Goal: Navigation & Orientation: Understand site structure

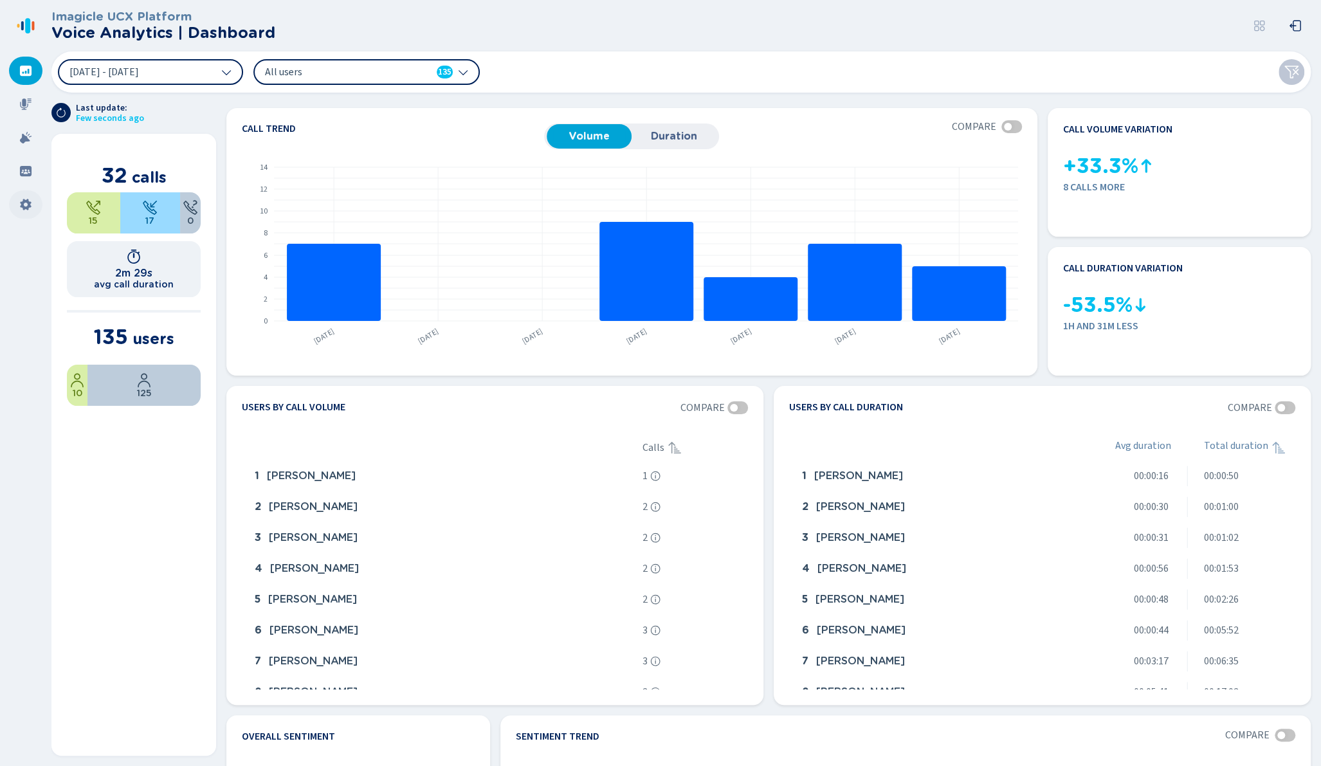
click at [24, 200] on icon at bounding box center [25, 205] width 11 height 12
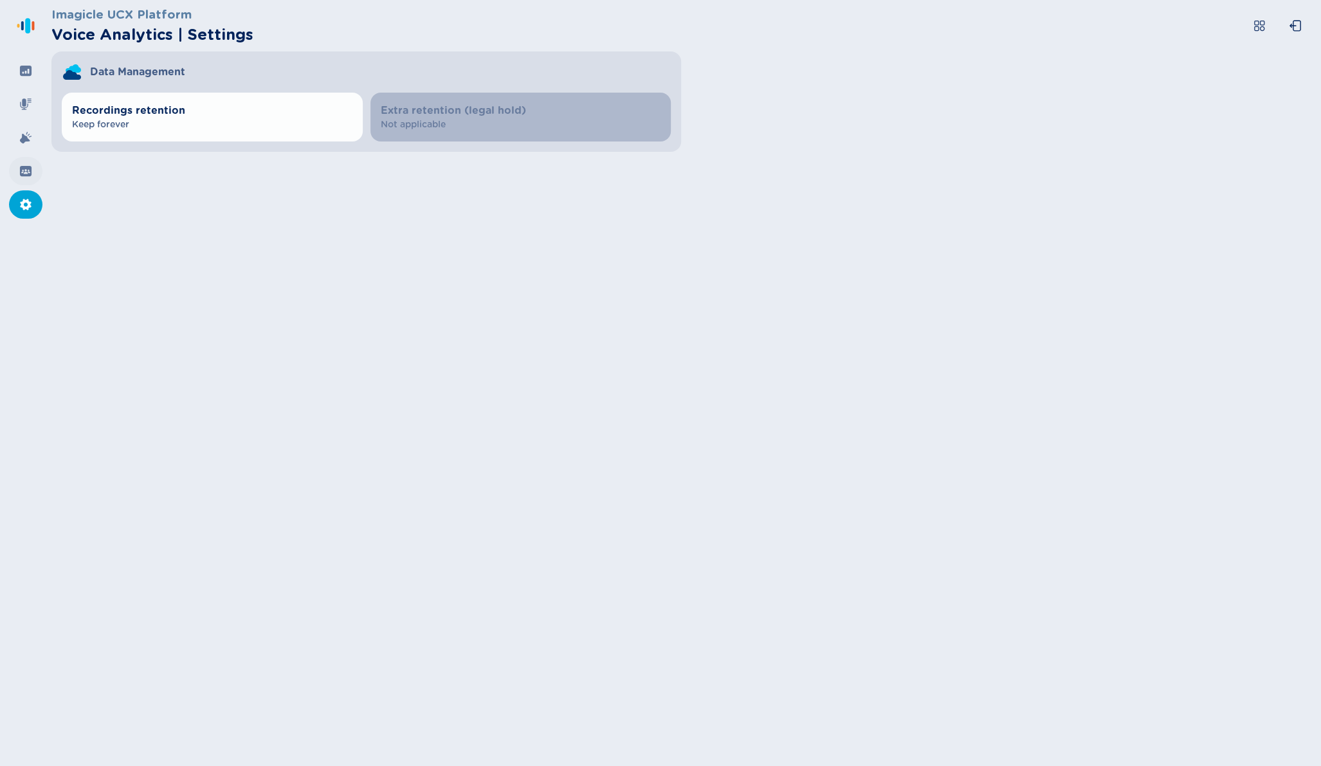
click at [33, 168] on div at bounding box center [25, 171] width 33 height 28
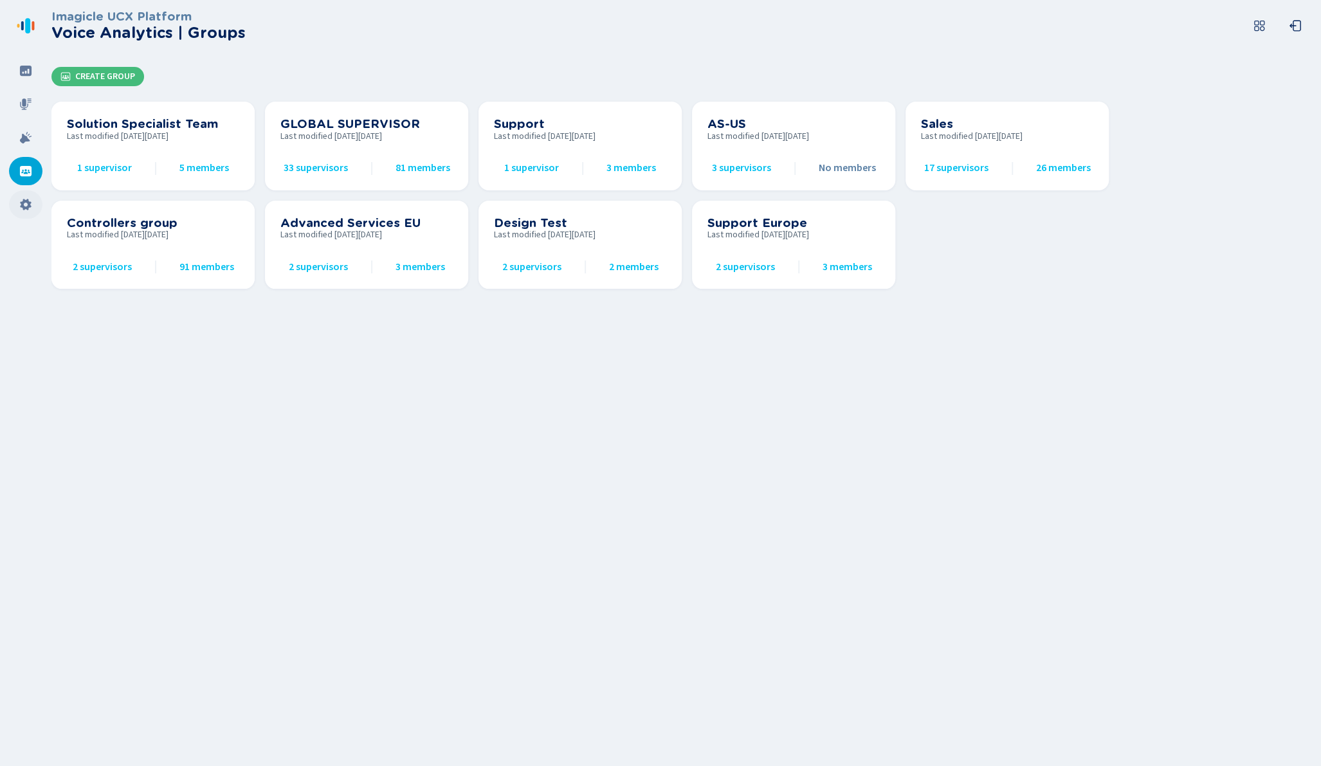
click at [27, 210] on icon at bounding box center [25, 204] width 13 height 13
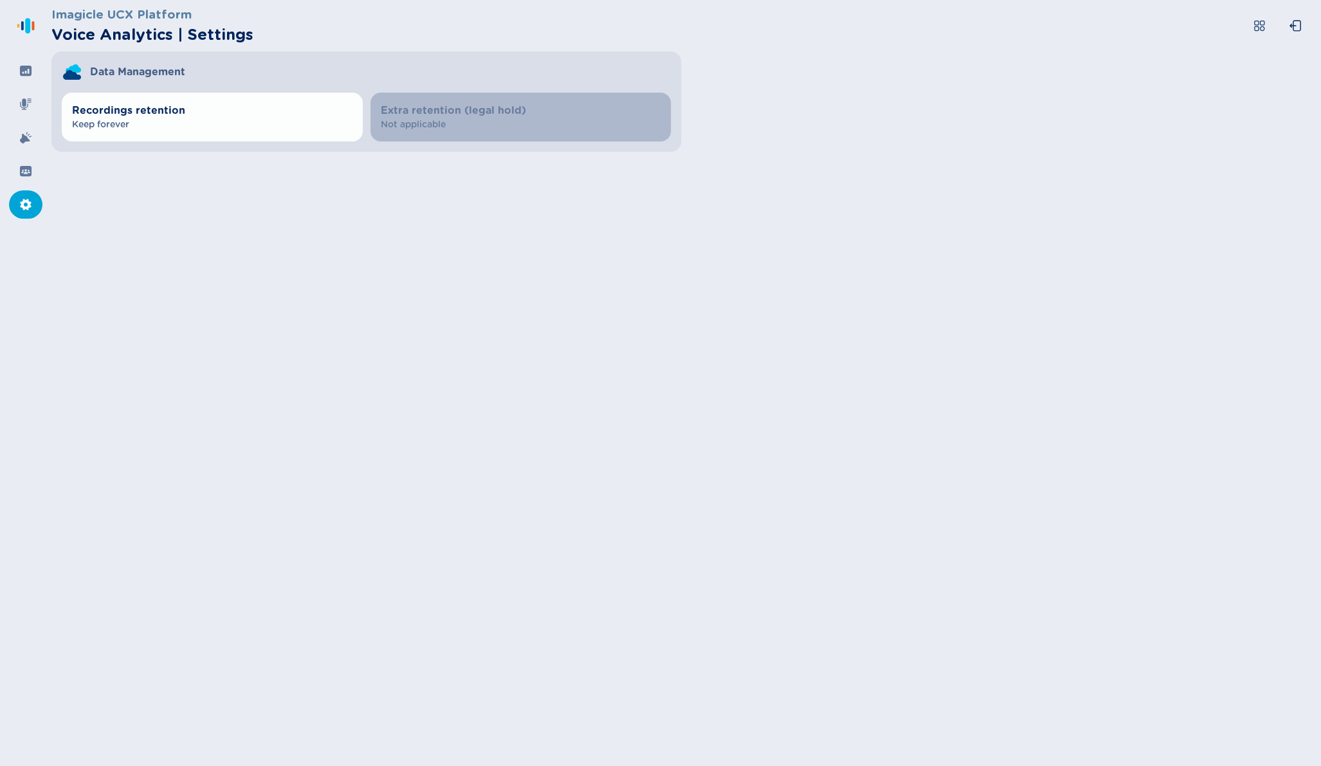
click at [29, 156] on nav at bounding box center [25, 383] width 51 height 766
click at [28, 163] on div at bounding box center [25, 171] width 33 height 28
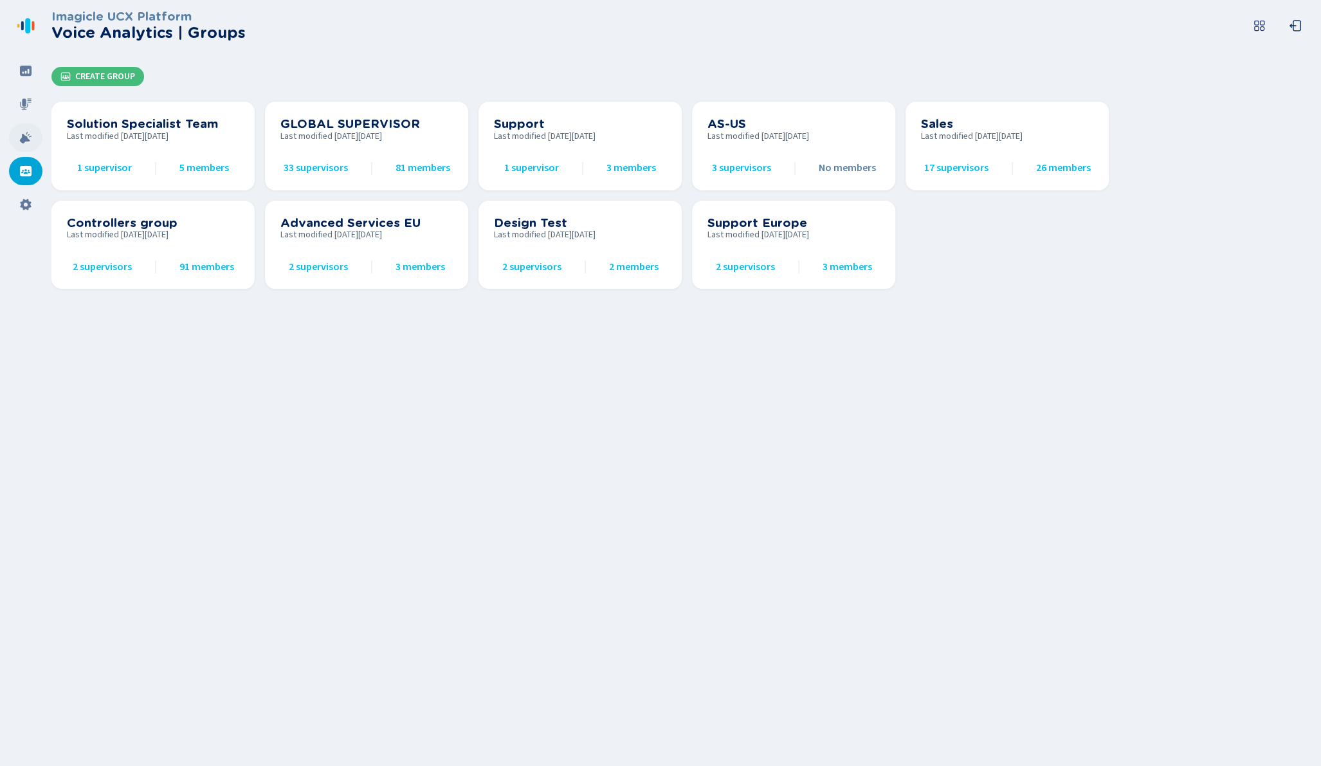
click at [32, 137] on icon at bounding box center [25, 137] width 13 height 13
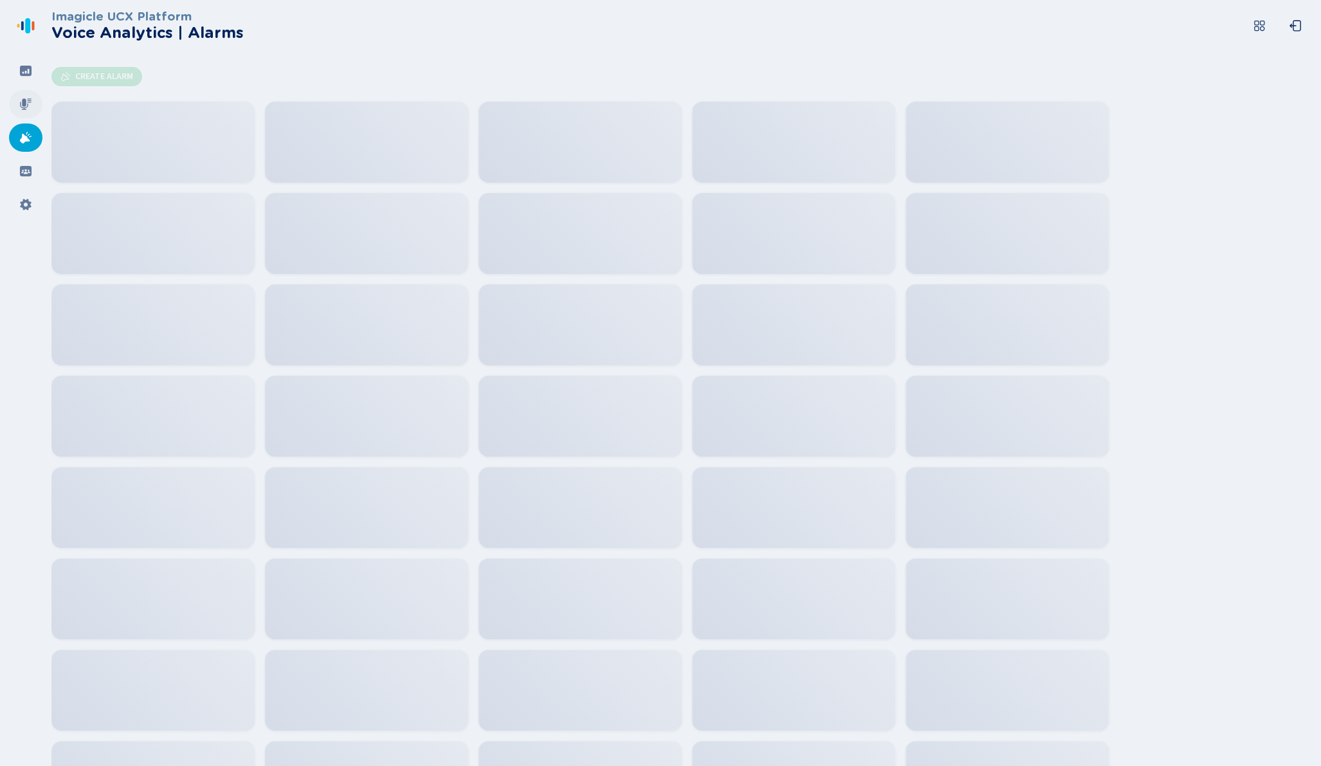
click at [30, 109] on icon at bounding box center [25, 104] width 13 height 13
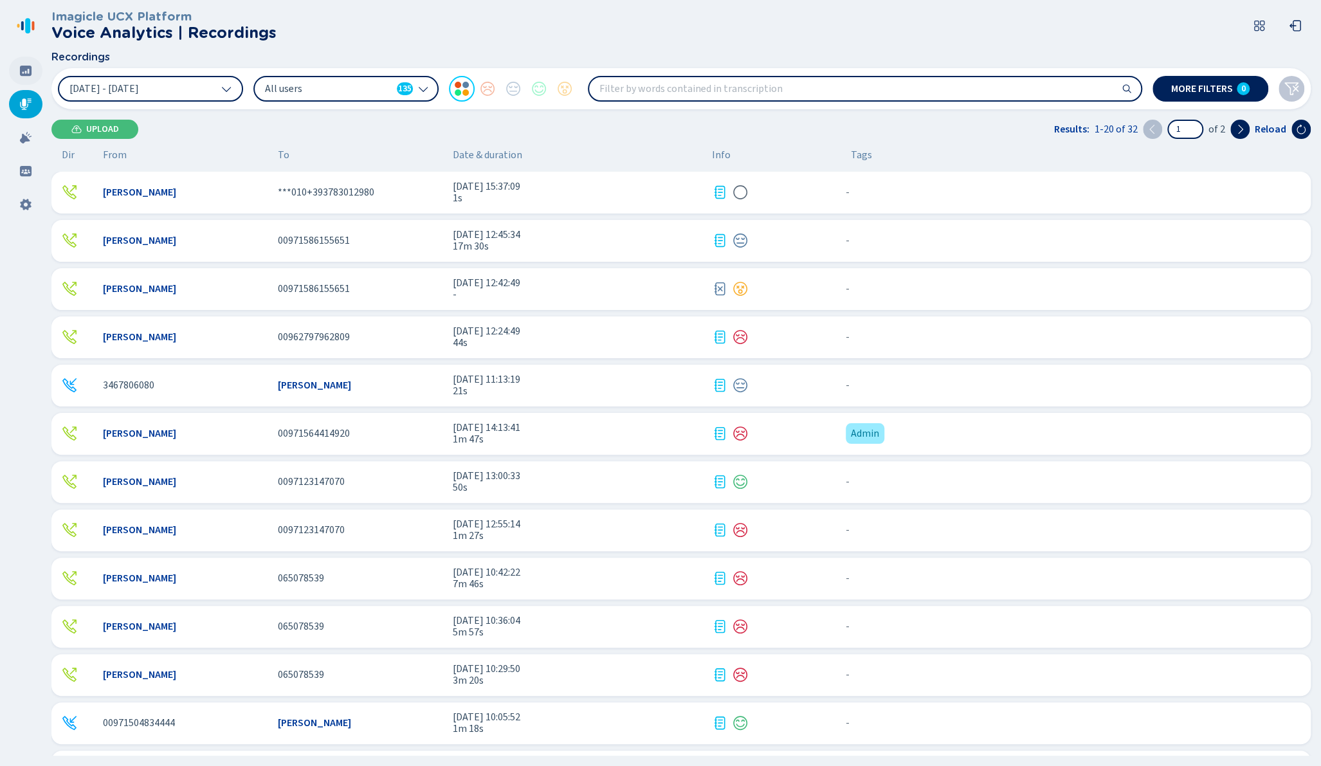
click at [25, 68] on icon at bounding box center [26, 71] width 12 height 10
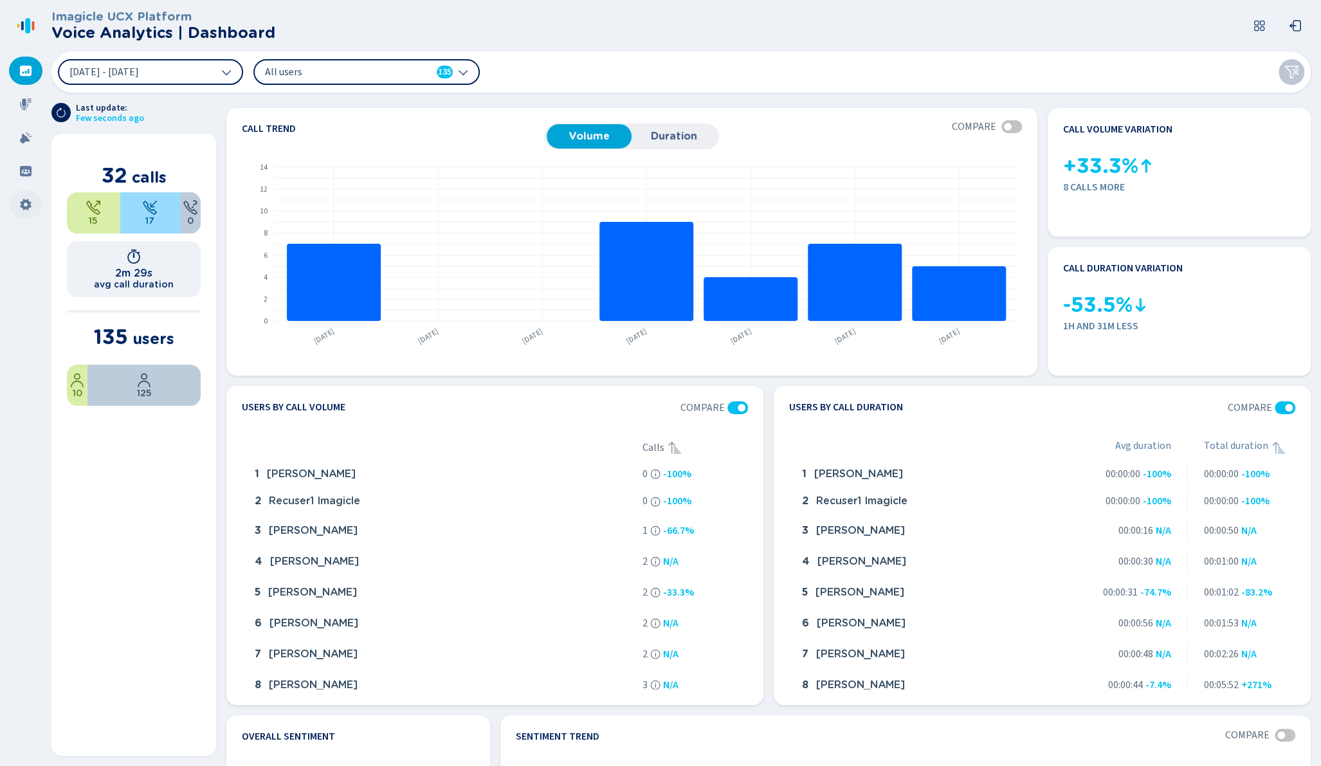
click at [24, 206] on icon at bounding box center [25, 204] width 13 height 13
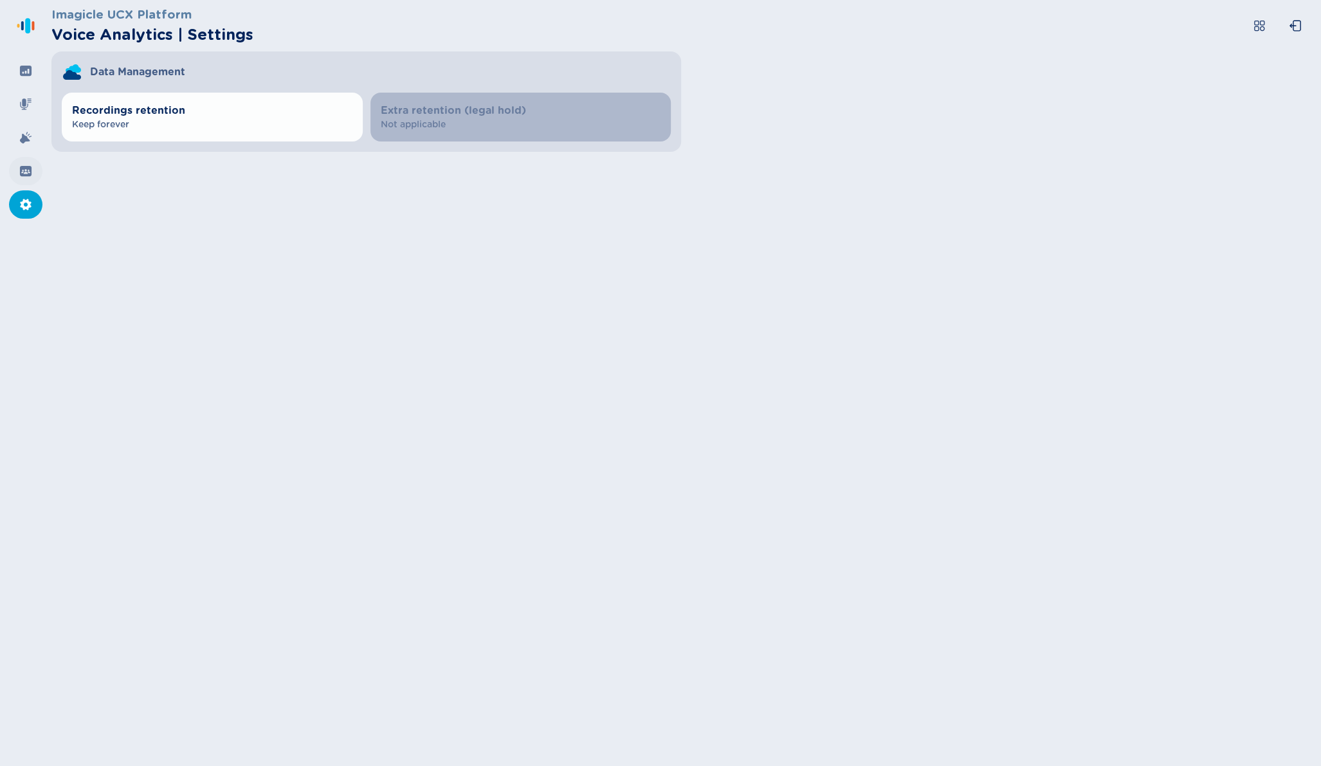
click at [23, 172] on icon at bounding box center [26, 171] width 12 height 10
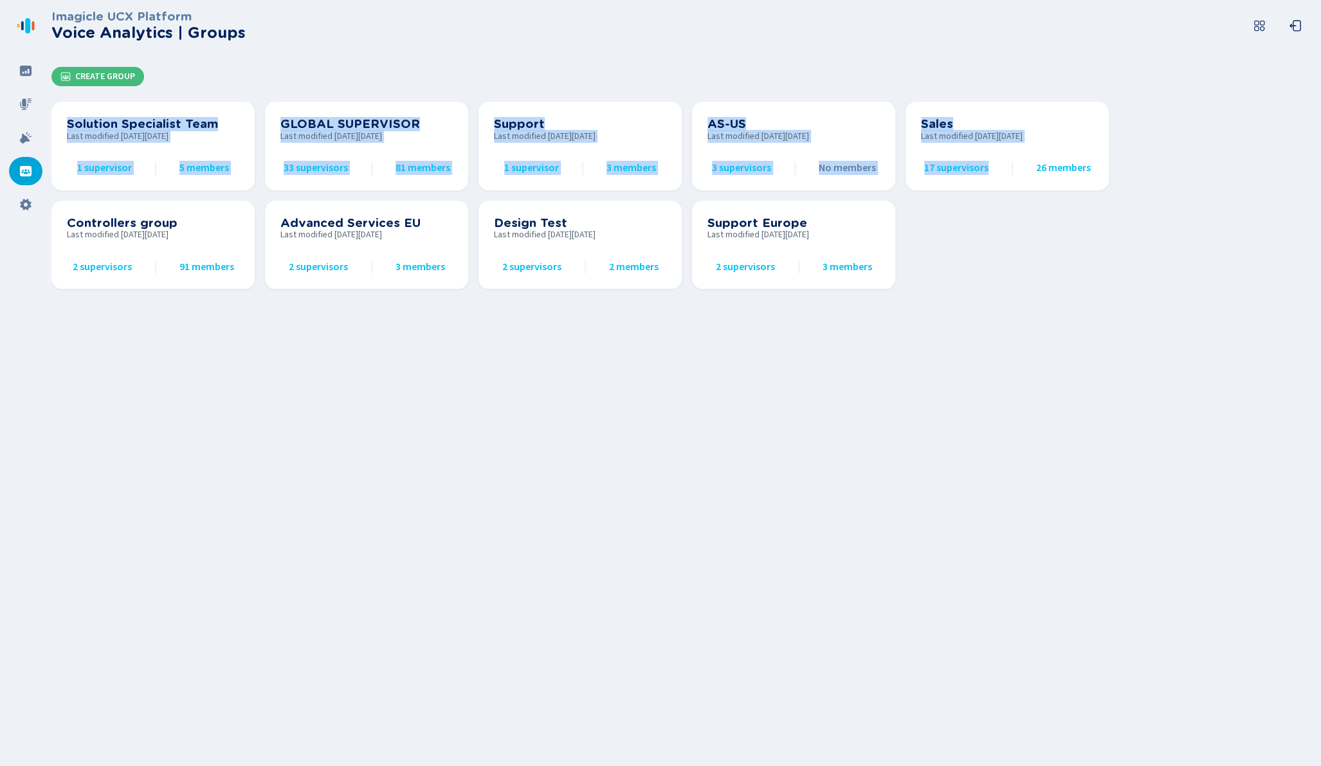
drag, startPoint x: 1013, startPoint y: 289, endPoint x: 404, endPoint y: 47, distance: 654.5
click at [404, 47] on section "Imagicle UCX Platform Voice Analytics | Groups Create Group Solution Specialist…" at bounding box center [685, 154] width 1269 height 309
click at [404, 47] on header "Imagicle UCX Platform Voice Analytics | Groups" at bounding box center [683, 25] width 1264 height 51
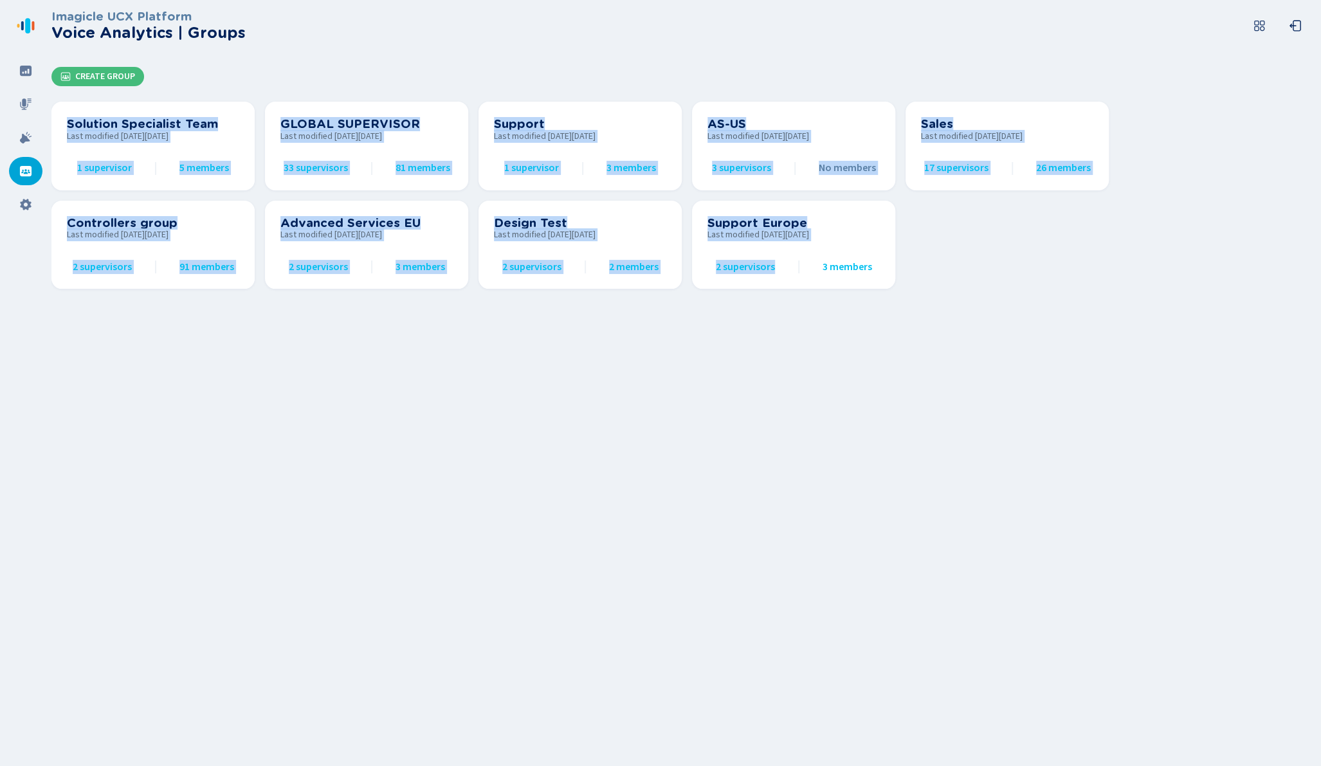
drag, startPoint x: 404, startPoint y: 47, endPoint x: 746, endPoint y: 370, distance: 470.8
click at [746, 370] on div "Imagicle UCX Platform Voice Analytics | Groups Create Group Solution Specialist…" at bounding box center [685, 383] width 1269 height 766
drag, startPoint x: 744, startPoint y: 373, endPoint x: 696, endPoint y: 363, distance: 49.2
click at [744, 373] on div "Imagicle UCX Platform Voice Analytics | Groups Create Group Solution Specialist…" at bounding box center [685, 383] width 1269 height 766
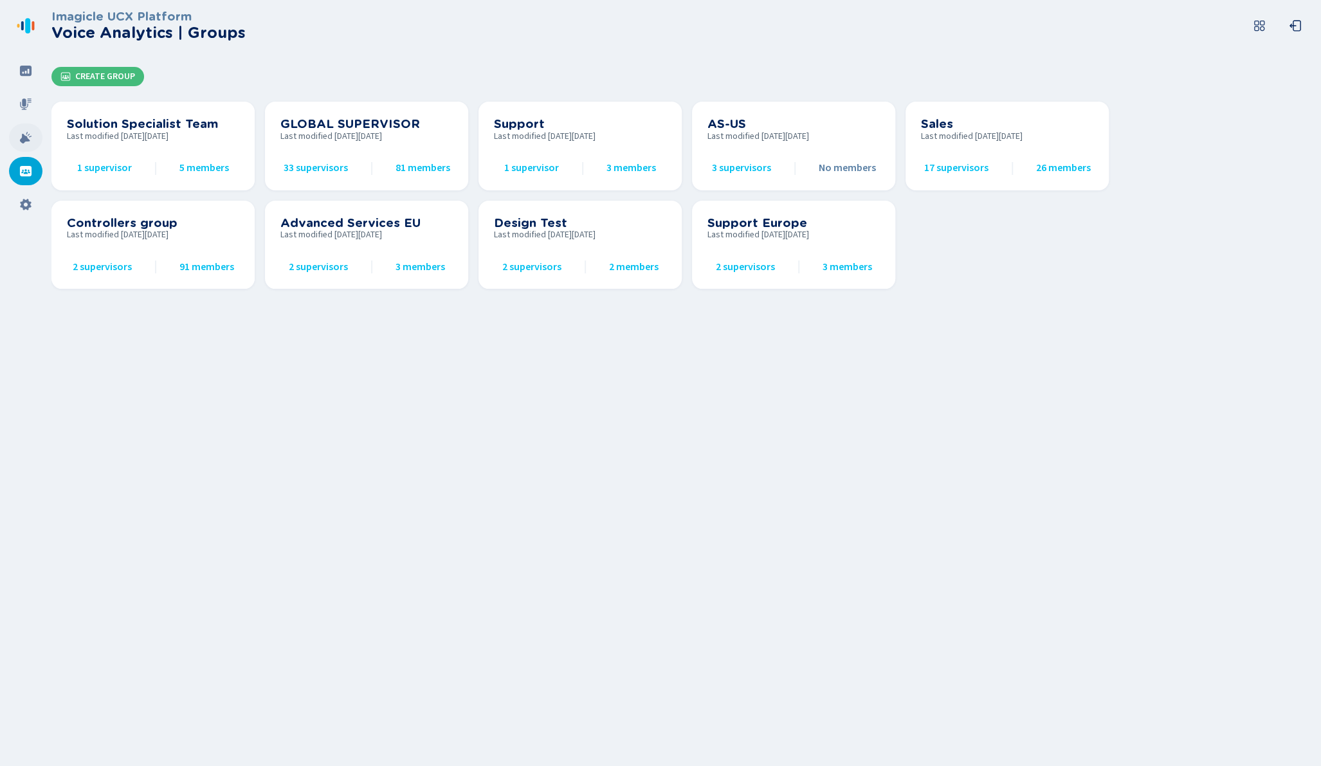
click at [32, 145] on div at bounding box center [25, 137] width 33 height 28
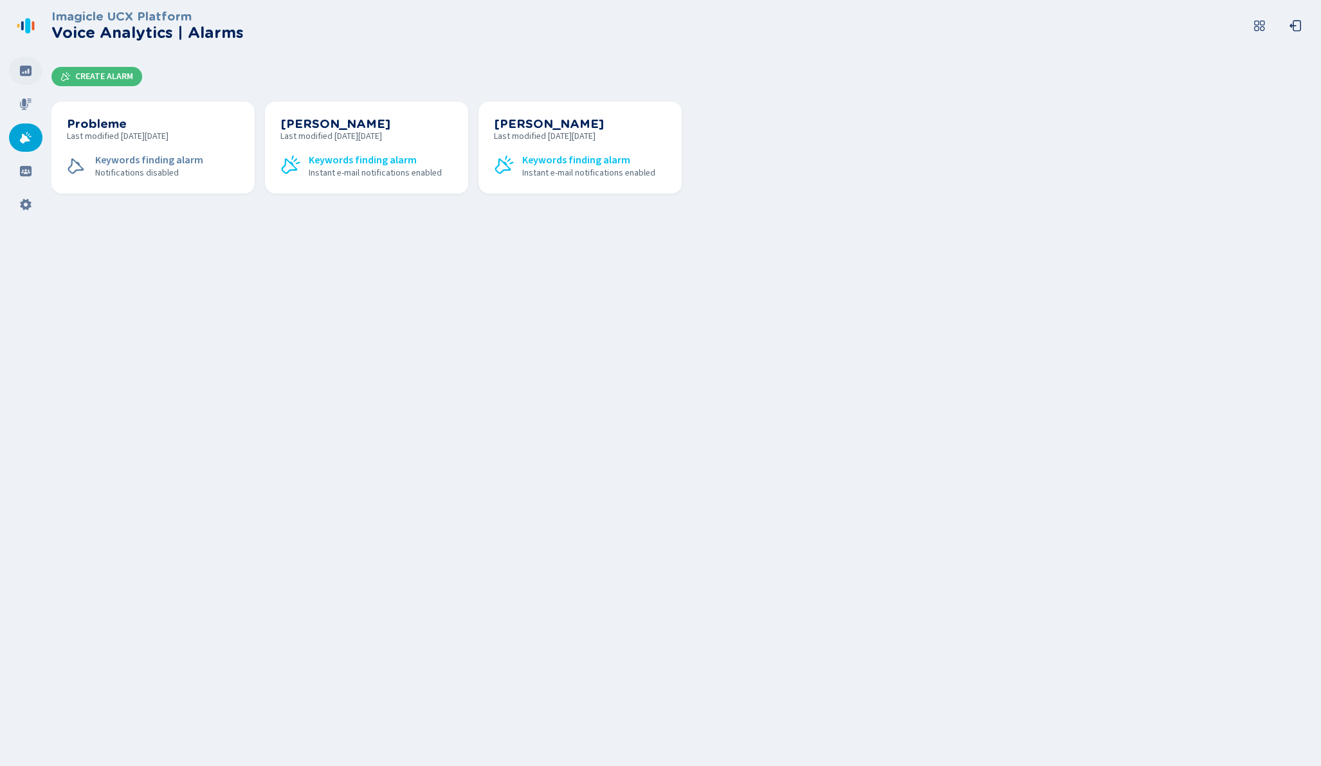
click at [23, 66] on icon at bounding box center [26, 71] width 12 height 10
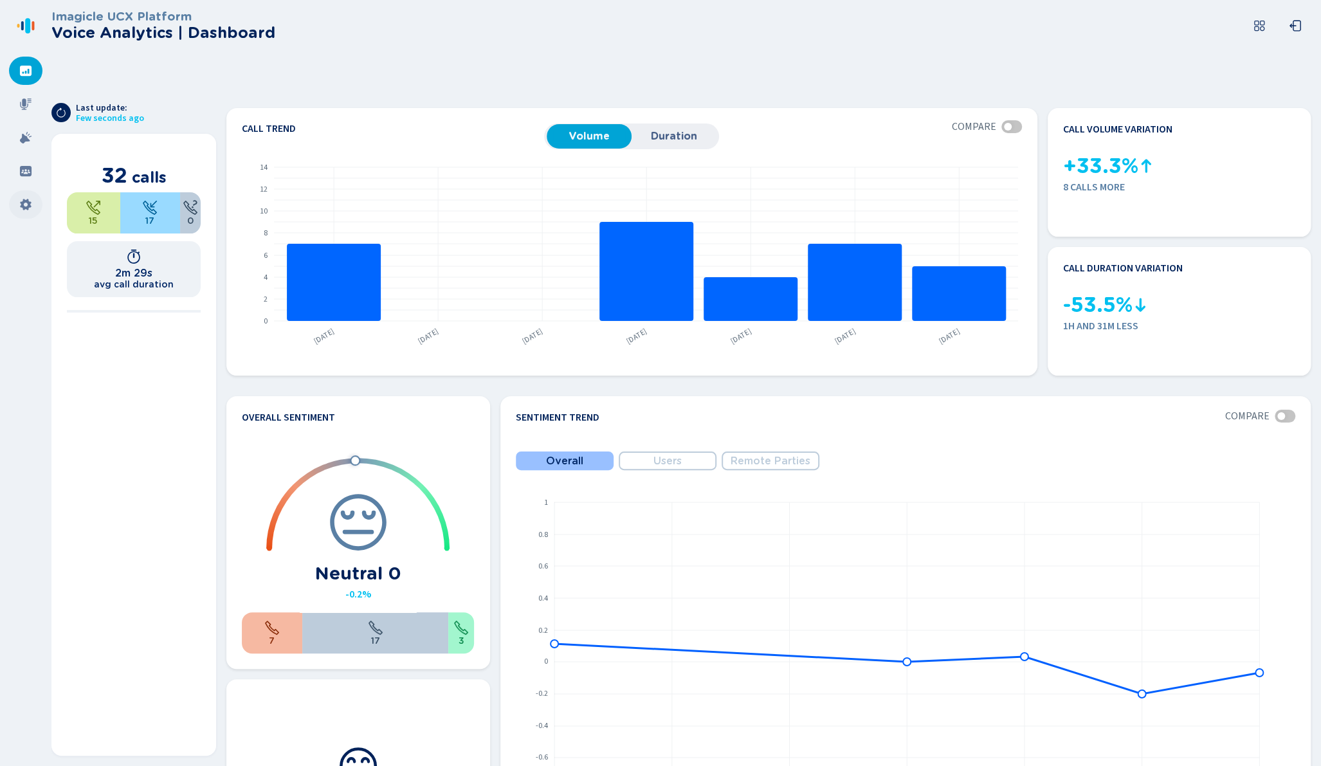
click at [32, 209] on icon at bounding box center [25, 204] width 13 height 13
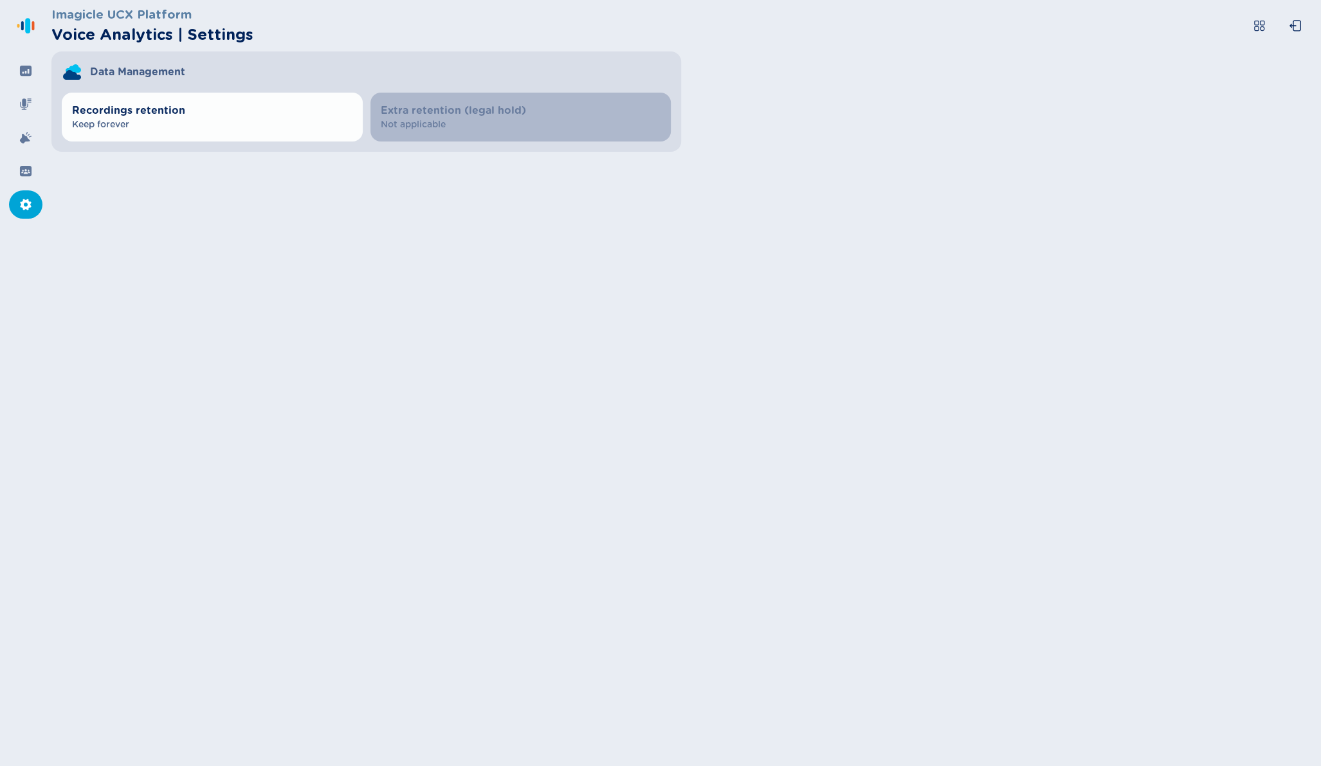
click at [32, 209] on icon at bounding box center [25, 204] width 13 height 13
click at [1254, 30] on icon at bounding box center [1259, 26] width 10 height 10
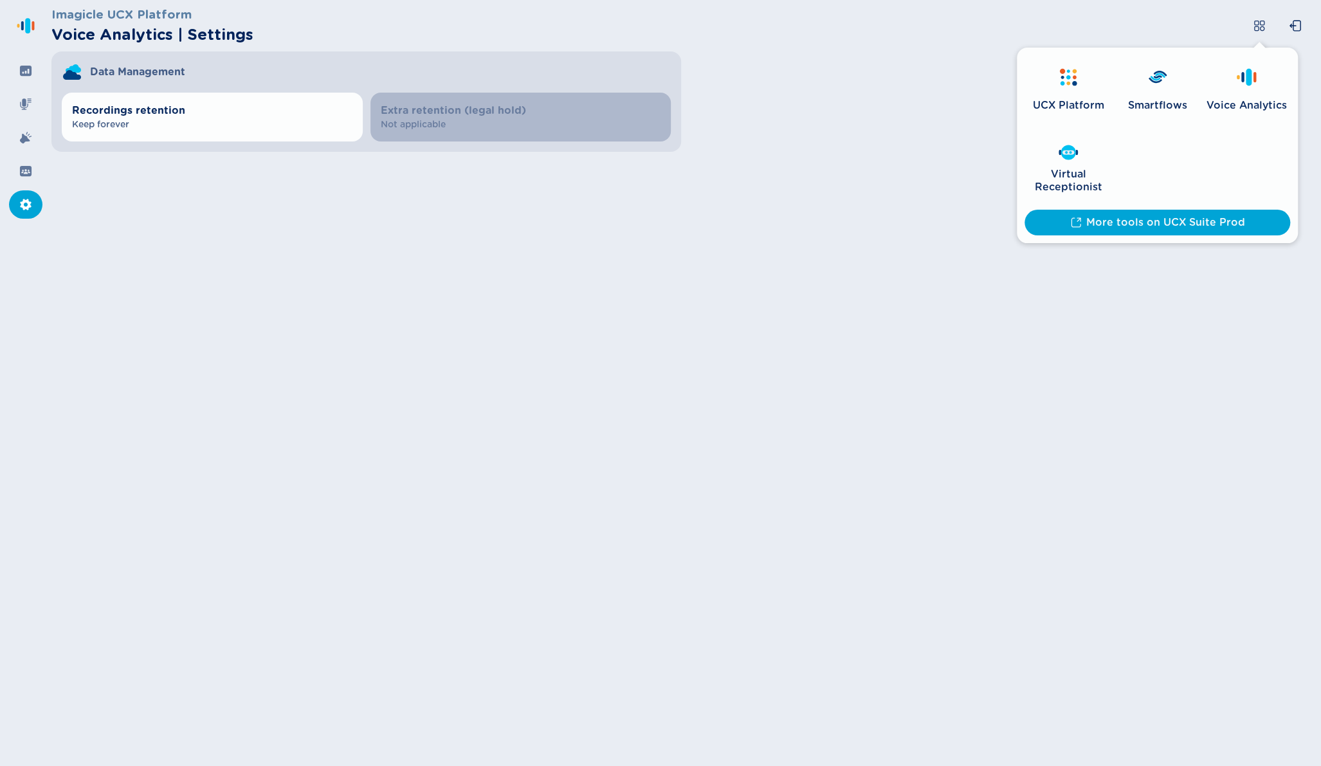
click at [1067, 91] on link "UCX Platform" at bounding box center [1067, 92] width 87 height 74
click at [35, 194] on div at bounding box center [25, 204] width 33 height 28
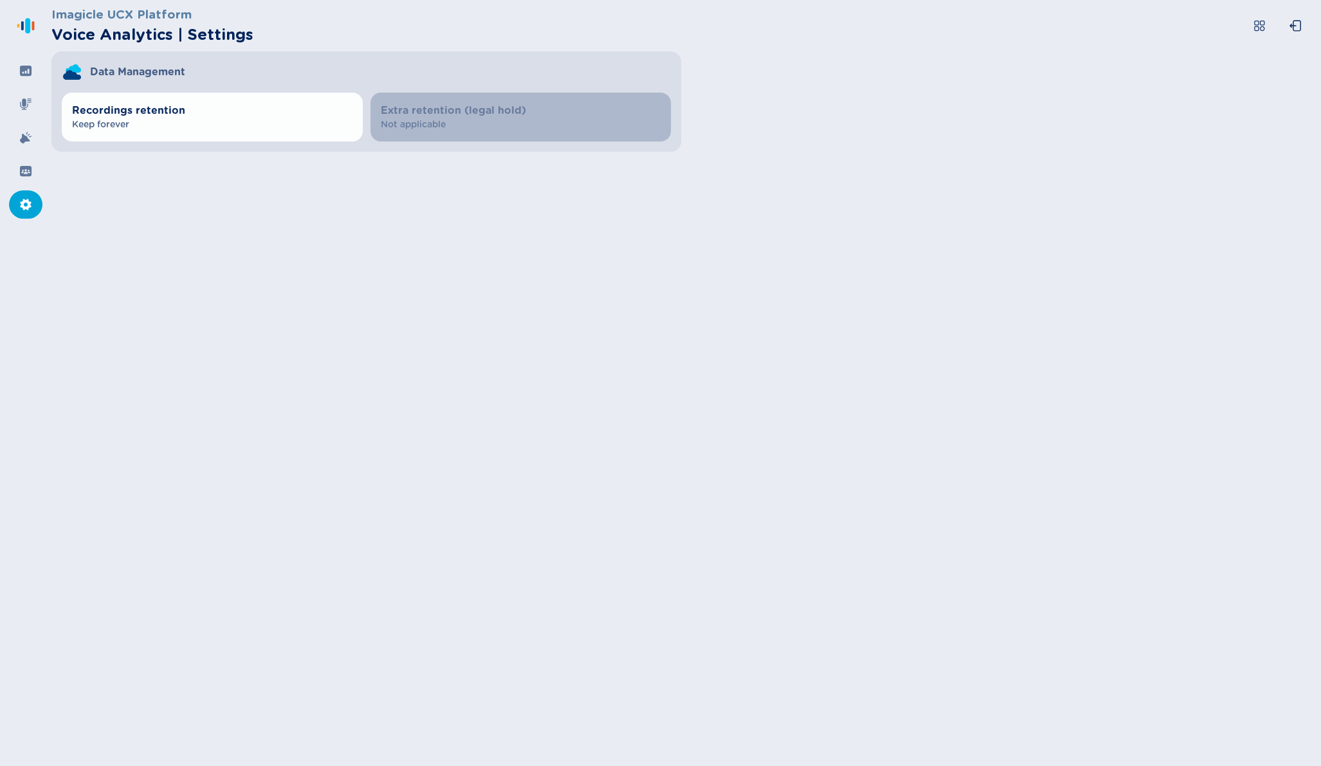
click at [28, 207] on icon at bounding box center [25, 205] width 11 height 12
click at [28, 181] on div at bounding box center [25, 171] width 33 height 28
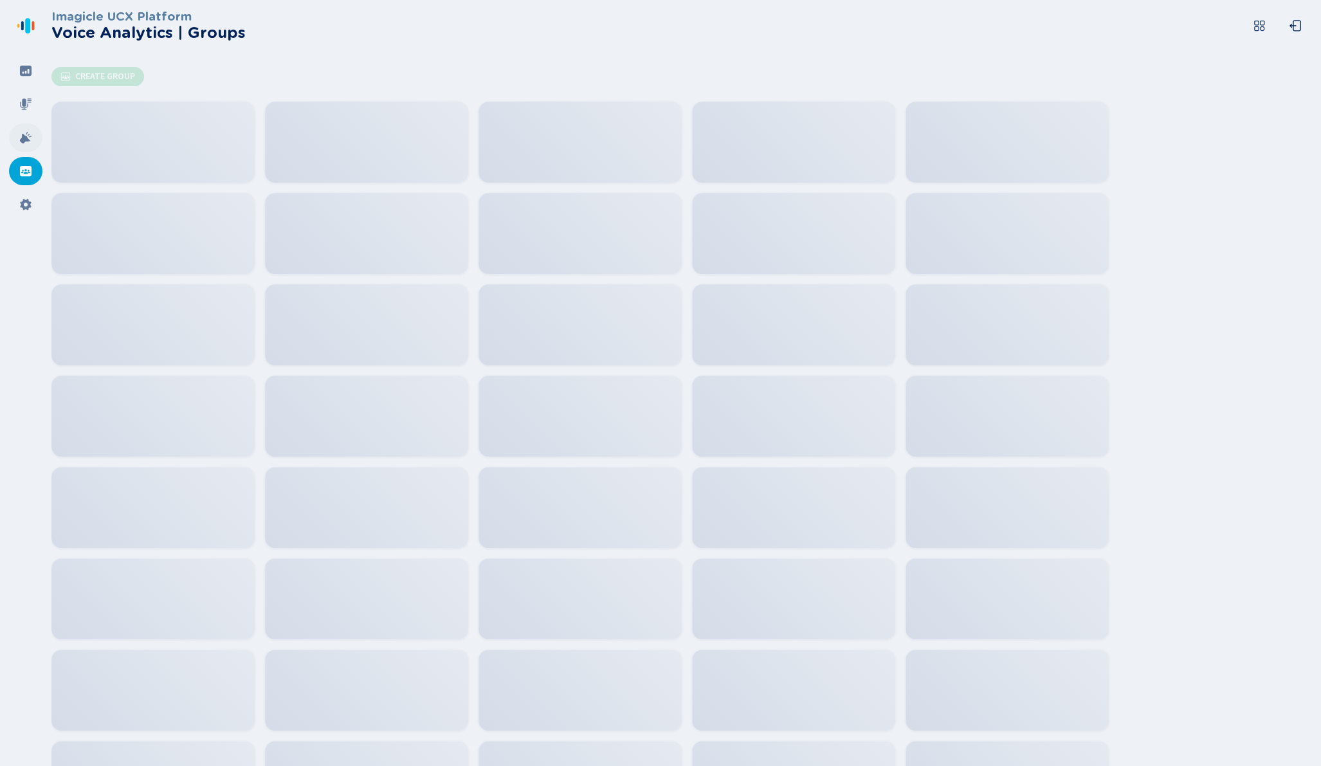
click at [22, 135] on icon at bounding box center [26, 138] width 12 height 12
